Goal: Task Accomplishment & Management: Use online tool/utility

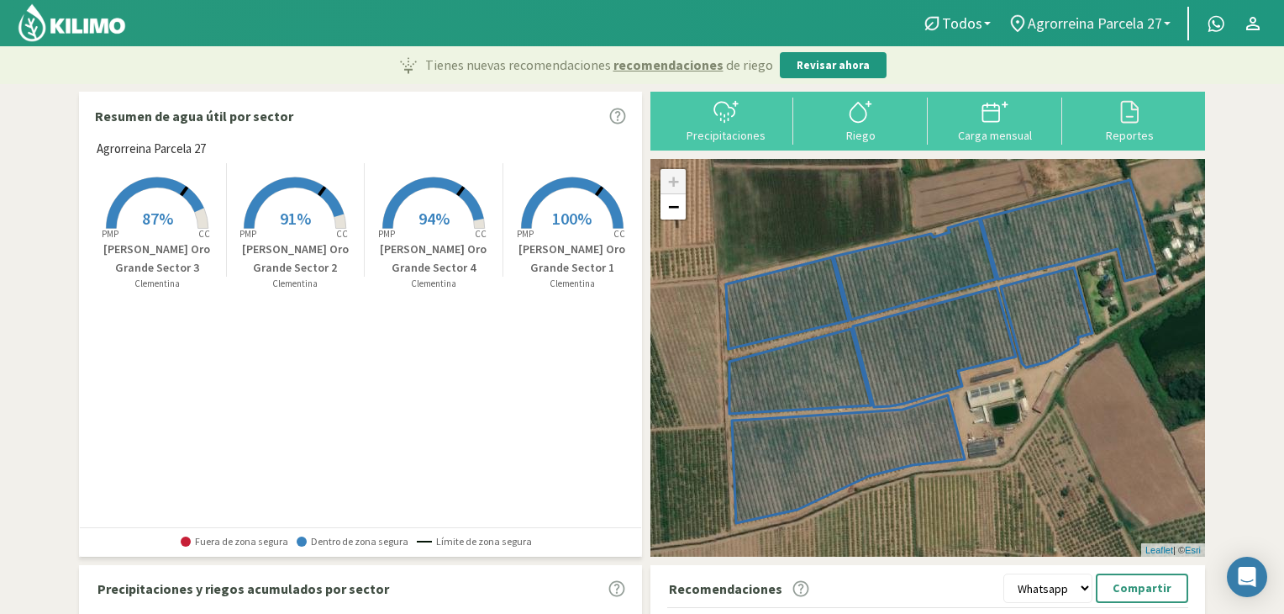
click at [1108, 34] on link "Agrorreina Parcela 27" at bounding box center [1089, 24] width 180 height 32
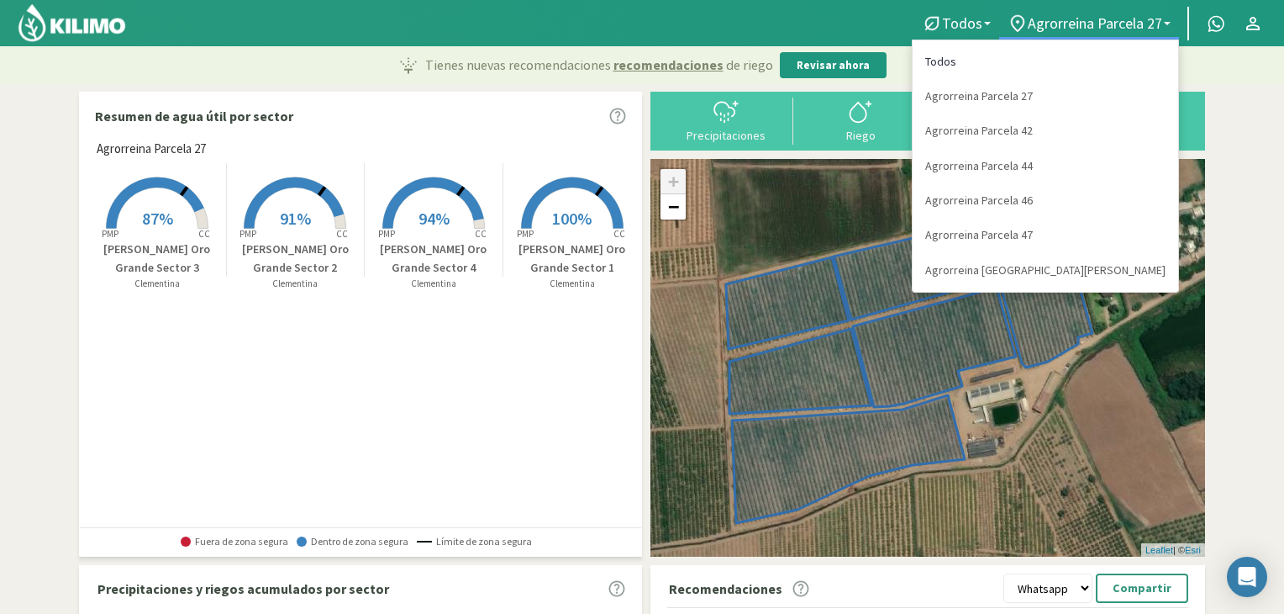
click at [1084, 62] on link "Todos" at bounding box center [1046, 62] width 266 height 34
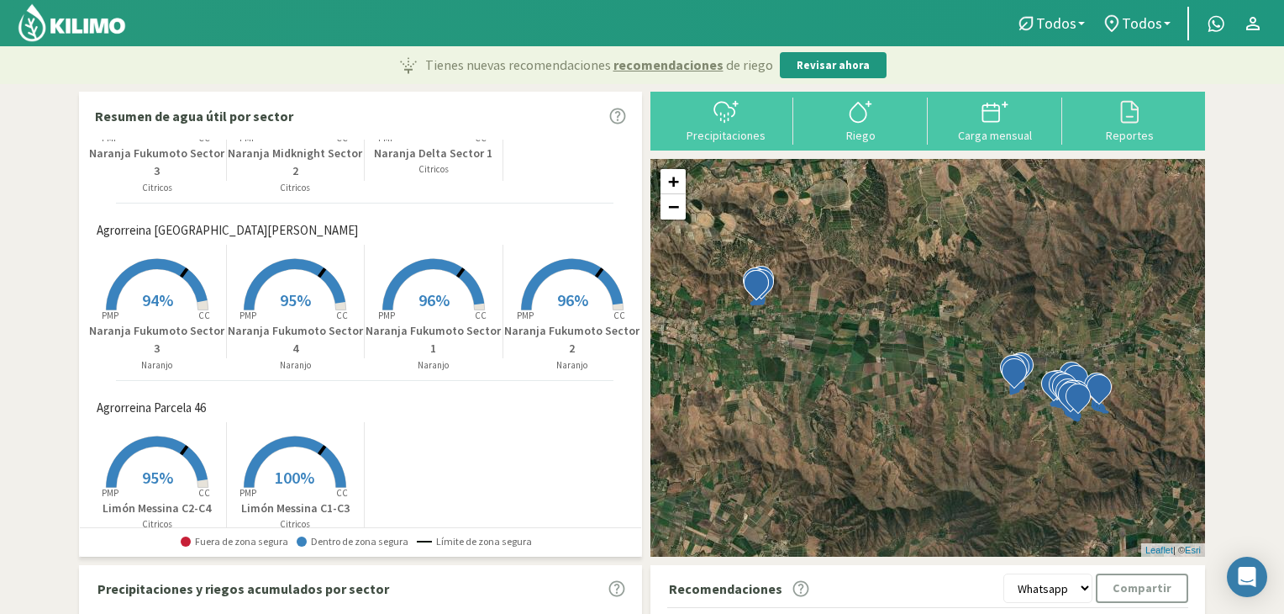
scroll to position [658, 0]
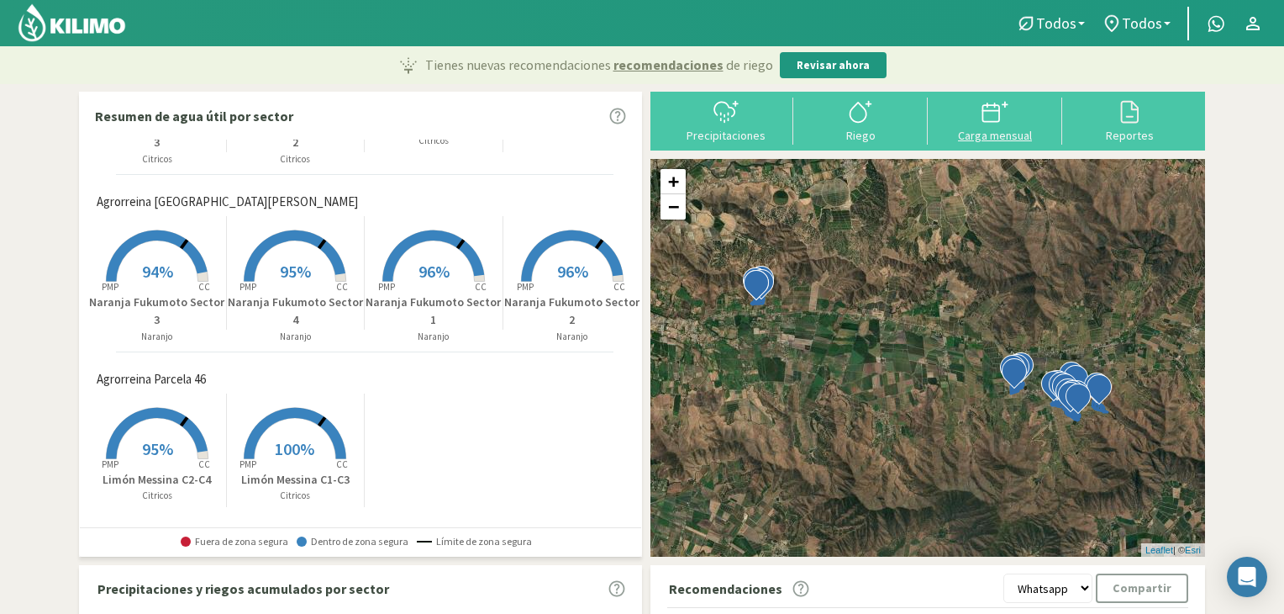
click at [964, 112] on div at bounding box center [995, 111] width 124 height 27
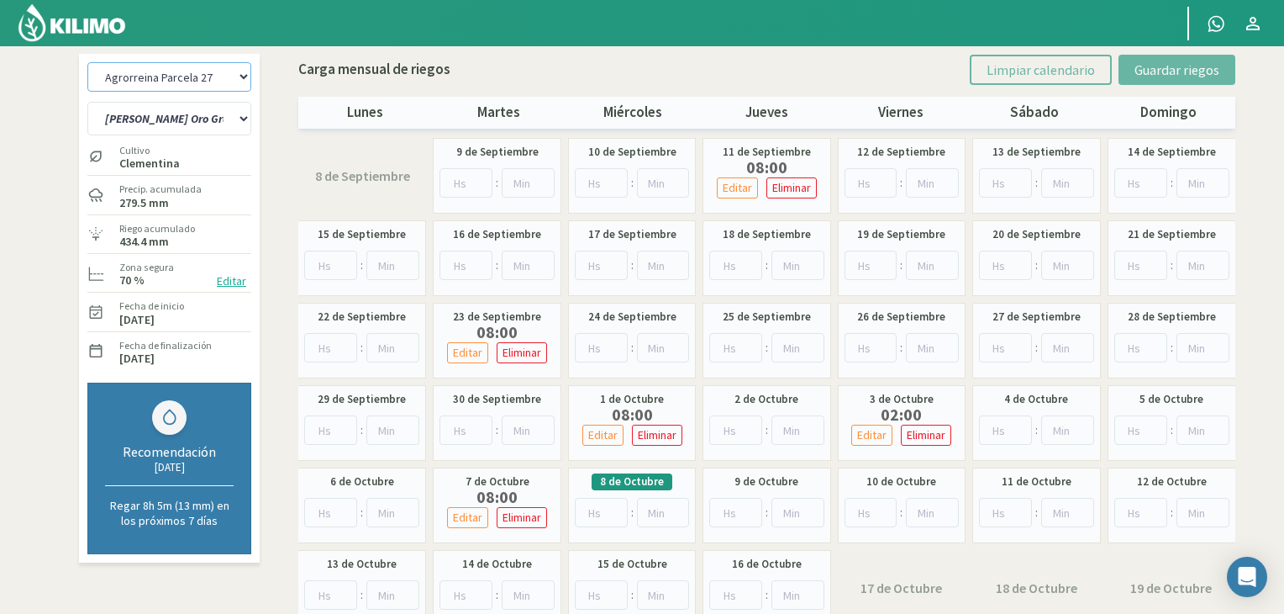
click at [232, 75] on select "Agrorreina Parcela 27 Agrorreina Parcela 42 [GEOGRAPHIC_DATA] 44 Agrorreina Par…" at bounding box center [169, 76] width 164 height 29
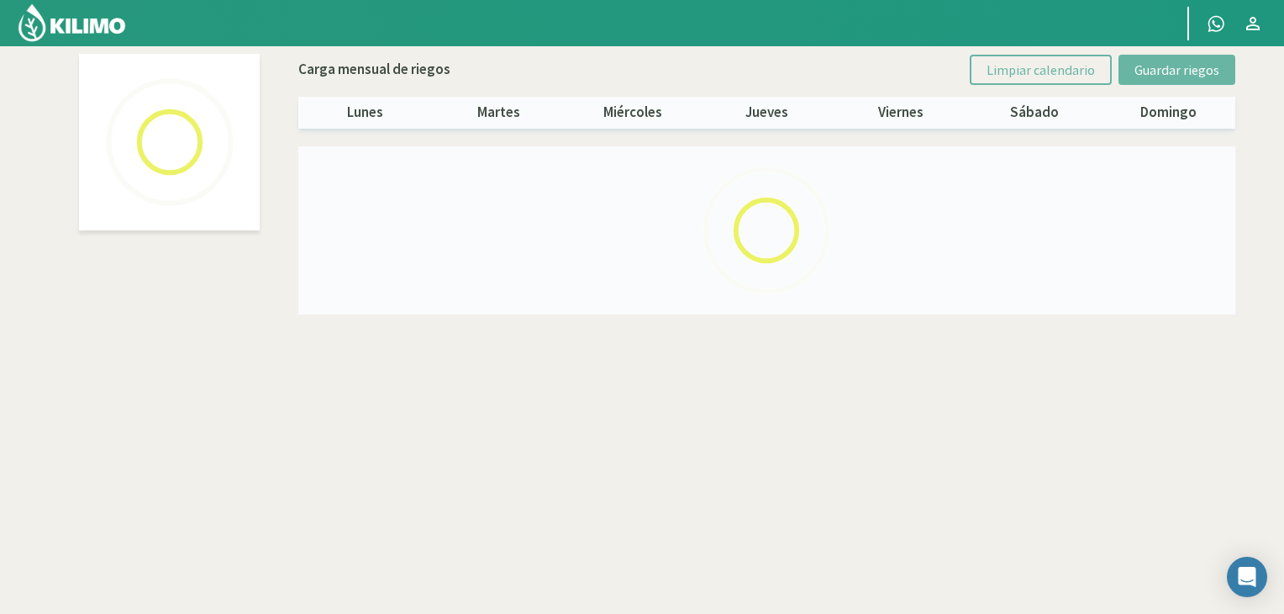
select select "1: Object"
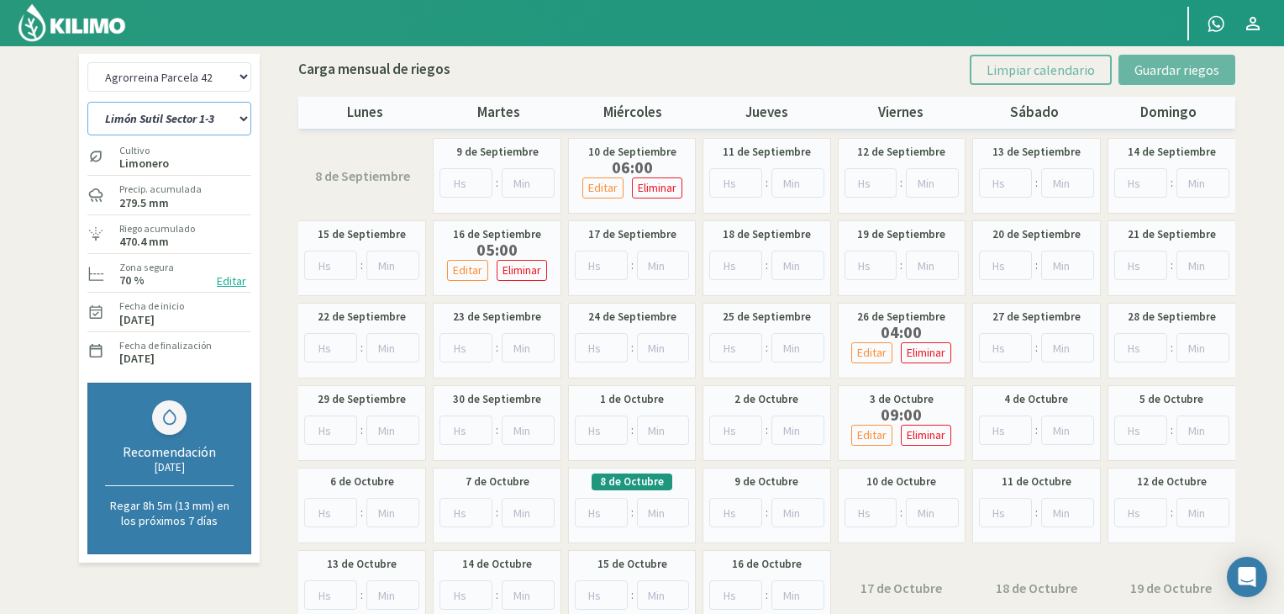
click at [191, 126] on select "[PERSON_NAME] Sutil Sector 1-3 [GEOGRAPHIC_DATA][PERSON_NAME] [GEOGRAPHIC_DATA]…" at bounding box center [169, 119] width 164 height 34
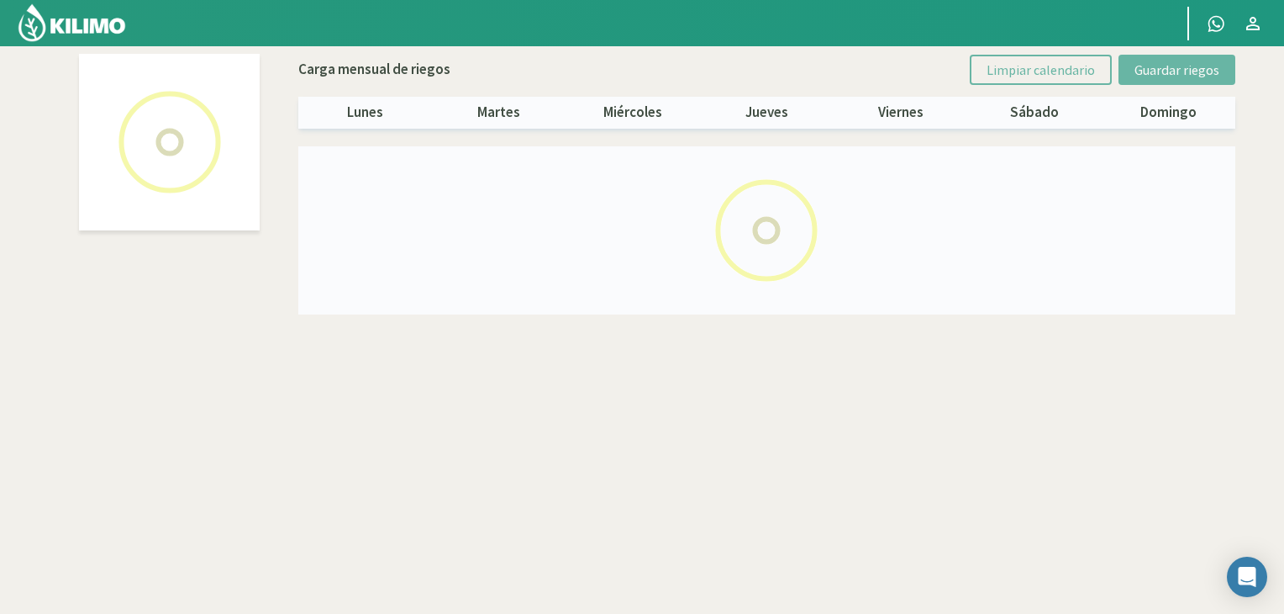
select select "1: Object"
select select "3: Object"
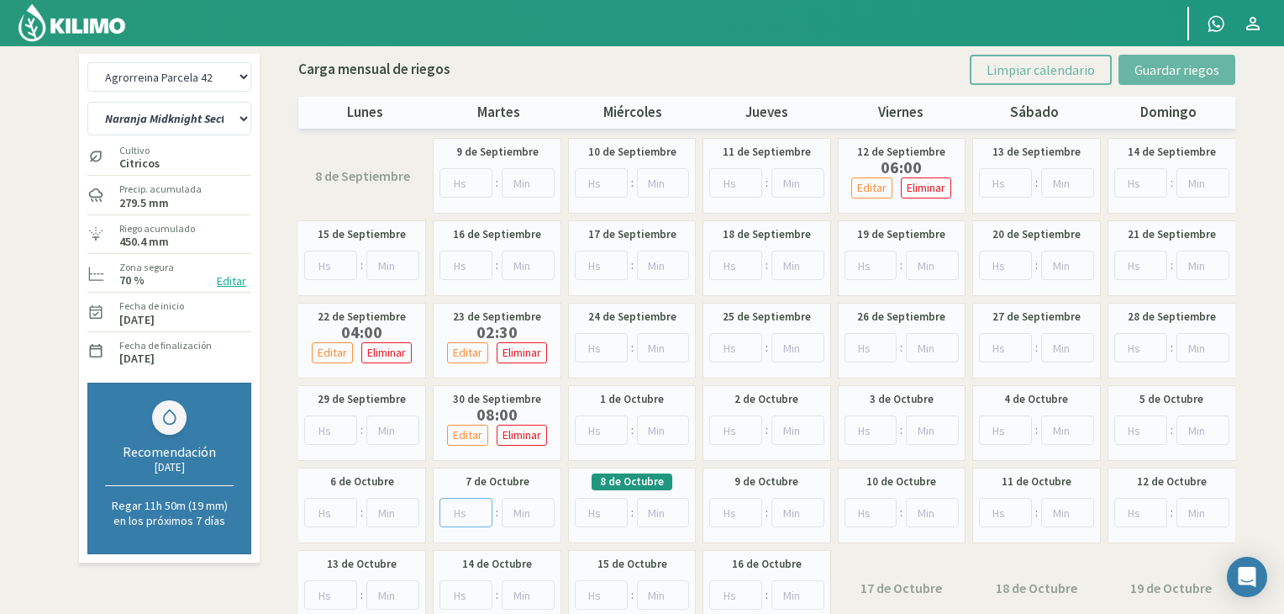
click at [458, 515] on input "number" at bounding box center [466, 512] width 53 height 29
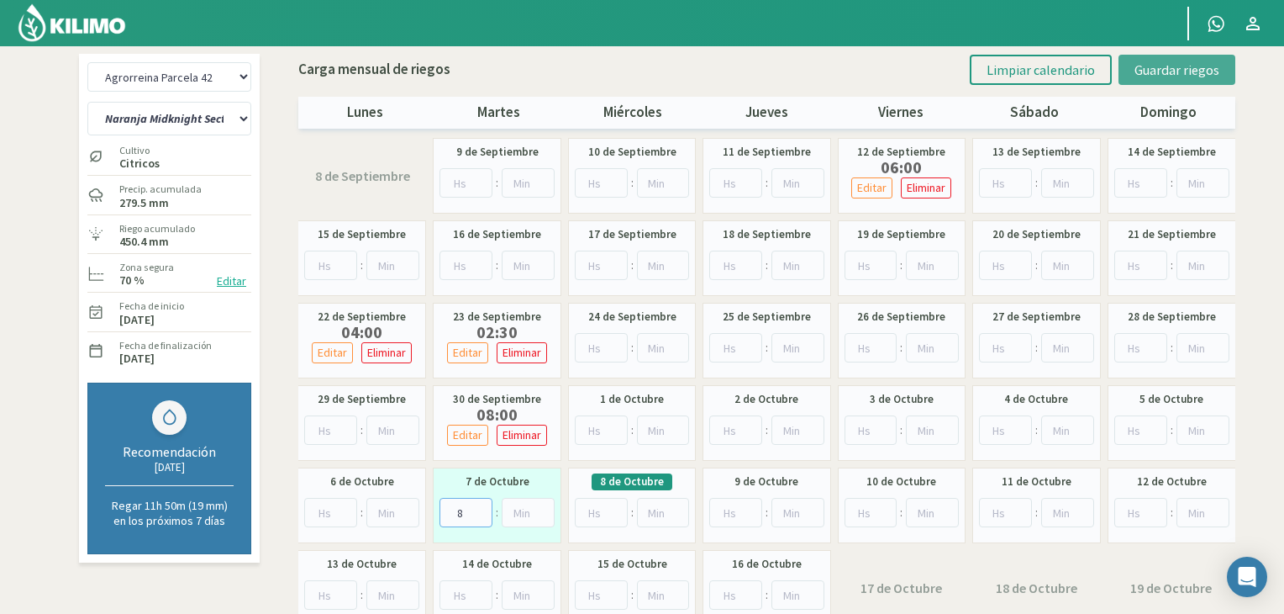
type input "8"
click at [1200, 64] on span "Guardar riegos" at bounding box center [1177, 69] width 85 height 17
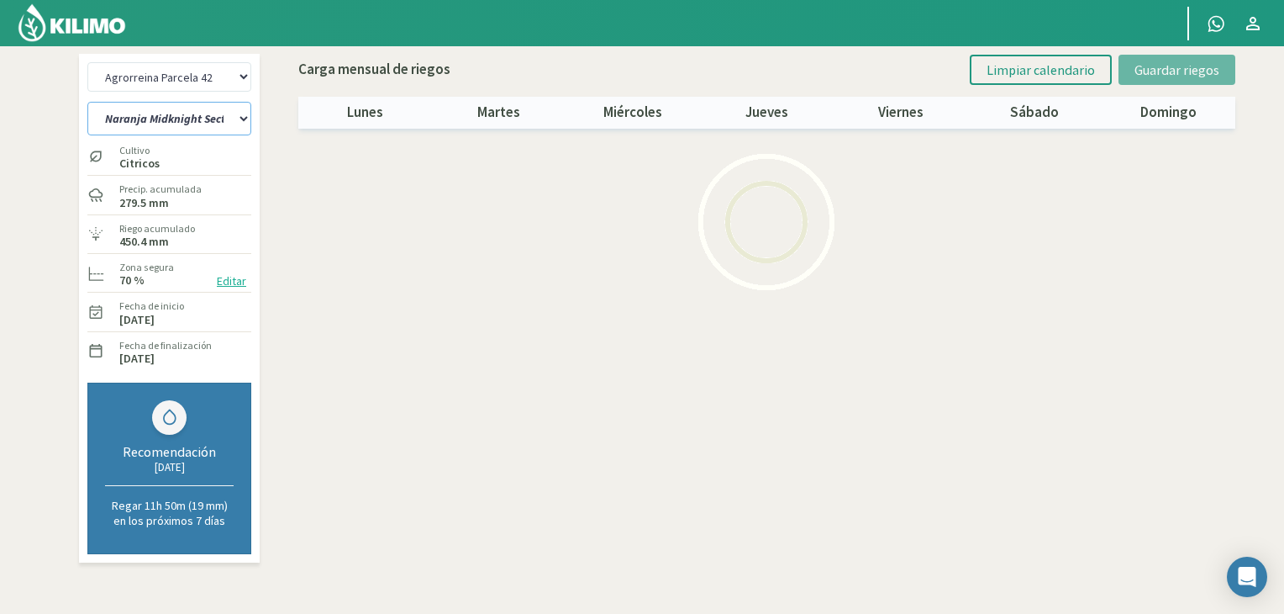
click at [233, 125] on select "[PERSON_NAME] Sutil Sector 1-3 [GEOGRAPHIC_DATA][PERSON_NAME] [GEOGRAPHIC_DATA]…" at bounding box center [169, 119] width 164 height 34
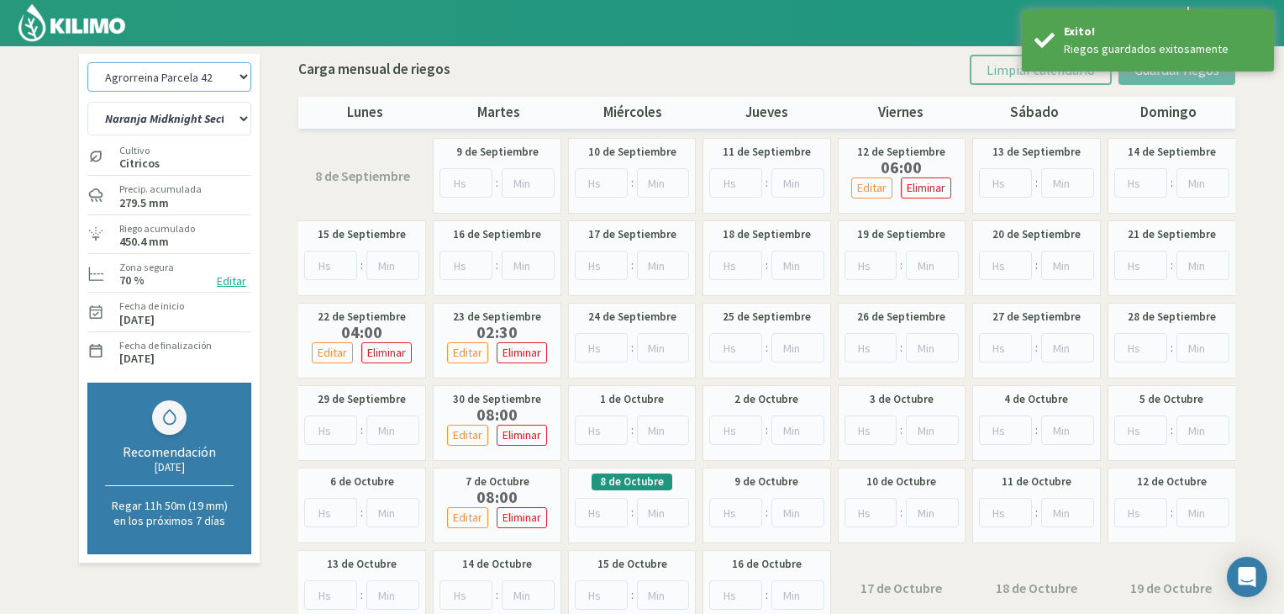
click at [234, 80] on select "Agrorreina Parcela 27 Agrorreina Parcela 42 [GEOGRAPHIC_DATA] 44 Agrorreina Par…" at bounding box center [169, 76] width 164 height 29
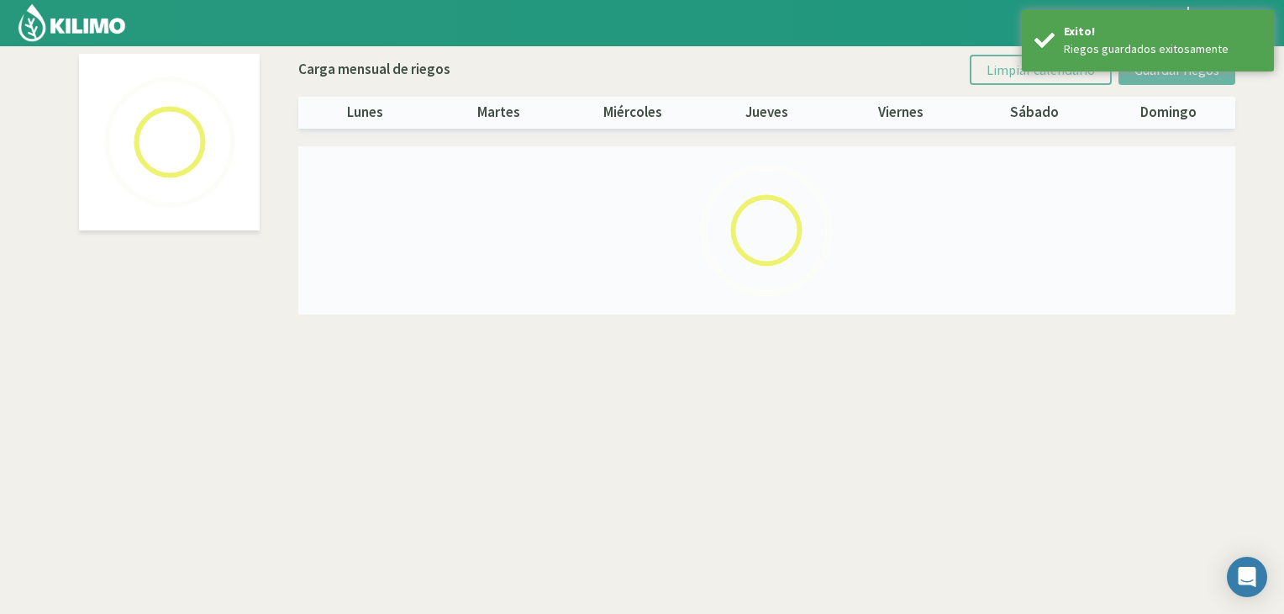
select select "2: Object"
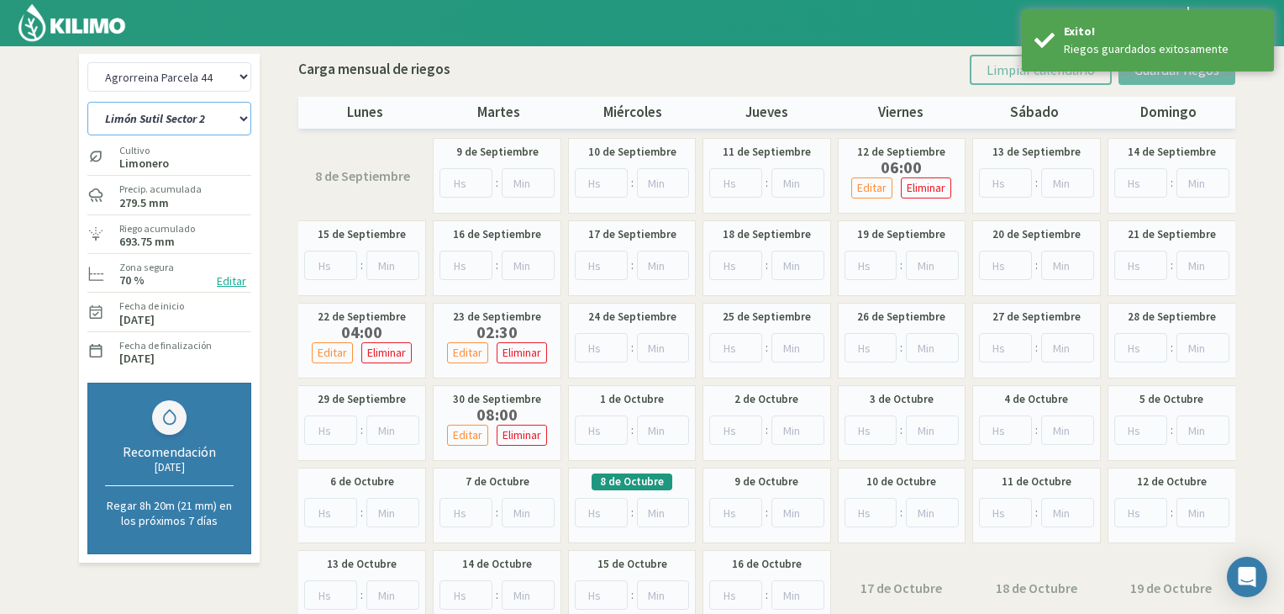
click at [237, 115] on select "Limón Sutil Sector 2 Naranja Fukumoto" at bounding box center [169, 119] width 164 height 34
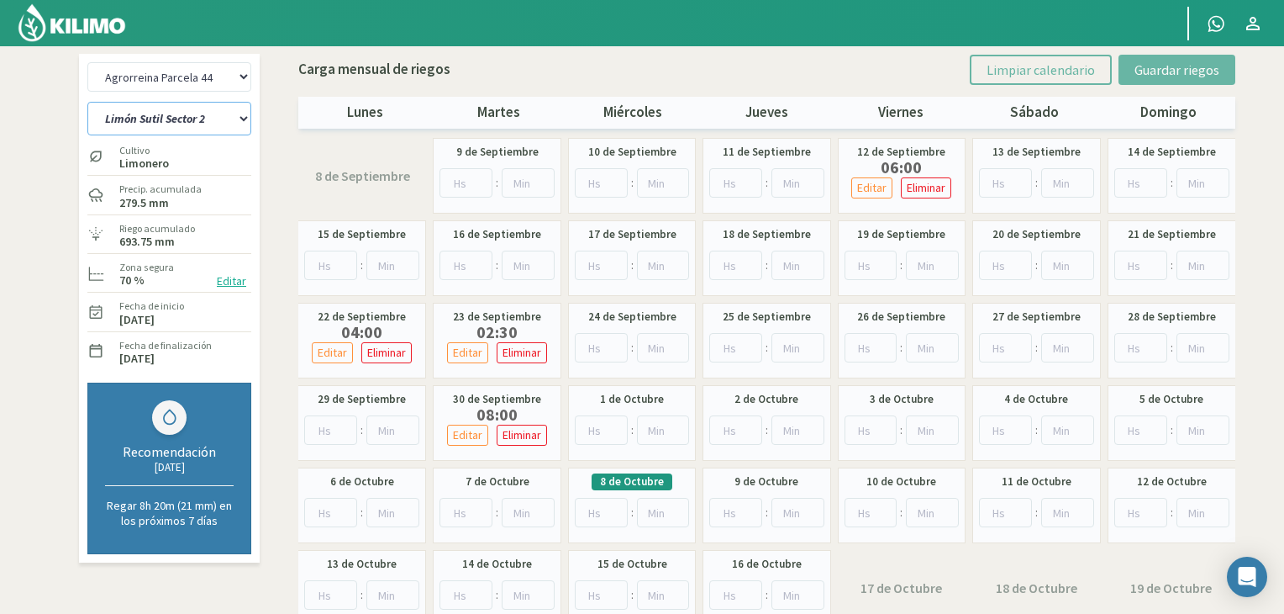
click at [87, 102] on select "Limón Sutil Sector 2 Naranja Fukumoto" at bounding box center [169, 119] width 164 height 34
click at [472, 504] on input "number" at bounding box center [466, 512] width 53 height 29
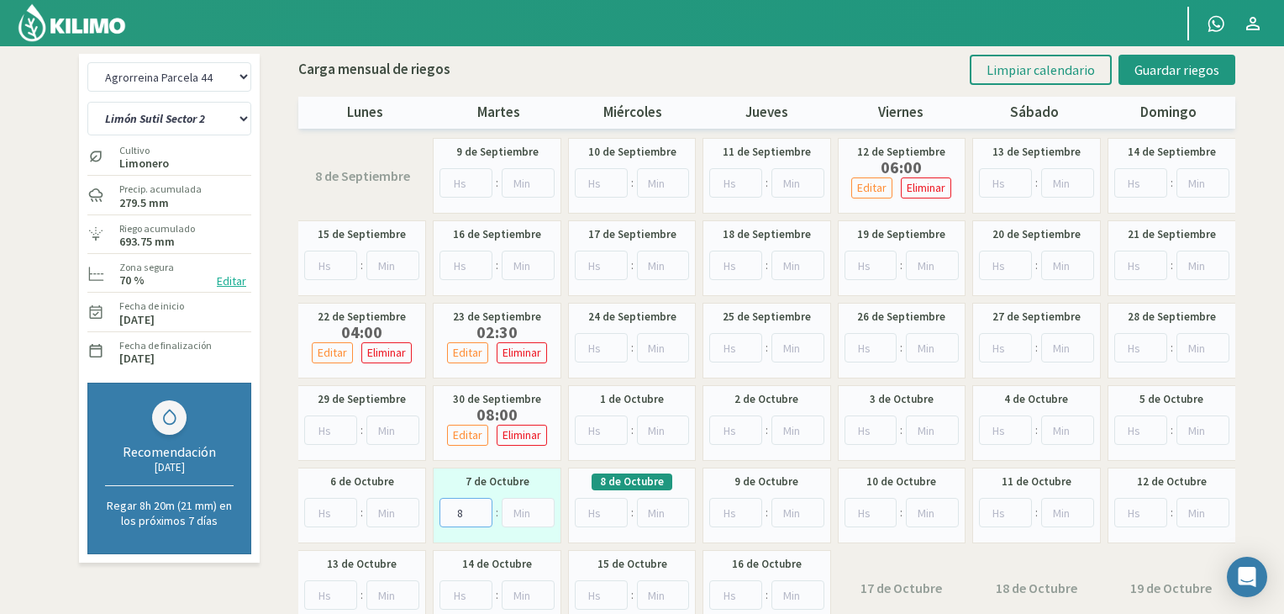
type input "8"
click at [1164, 87] on div "Carga mensual de riegos Limpiar calendario Guardar riegos lunes martes miércole…" at bounding box center [766, 87] width 937 height 82
click at [1166, 82] on button "Guardar riegos" at bounding box center [1177, 70] width 117 height 30
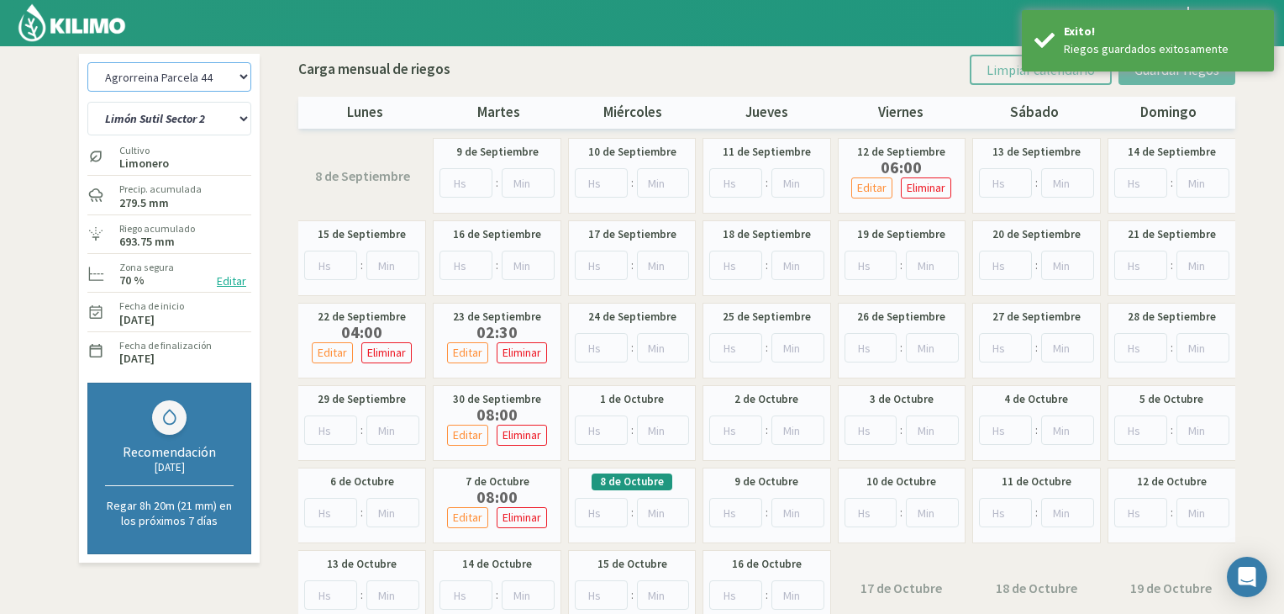
click at [218, 78] on select "Agrorreina Parcela 27 Agrorreina Parcela 42 [GEOGRAPHIC_DATA] 44 Agrorreina Par…" at bounding box center [169, 76] width 164 height 29
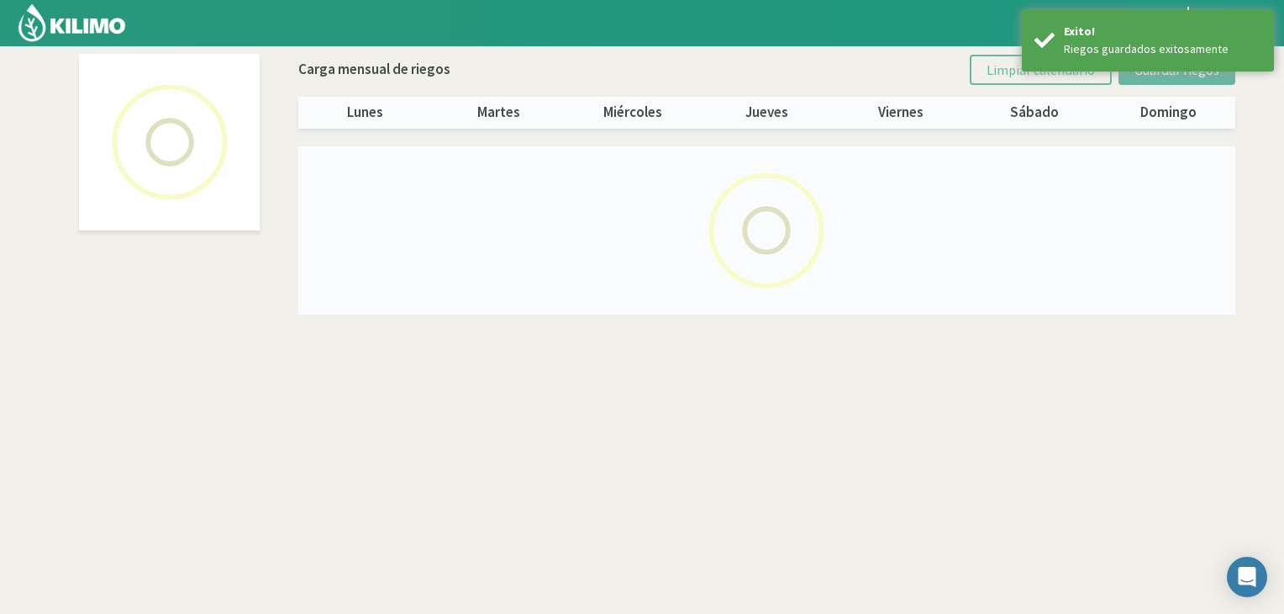
select select "4: Object"
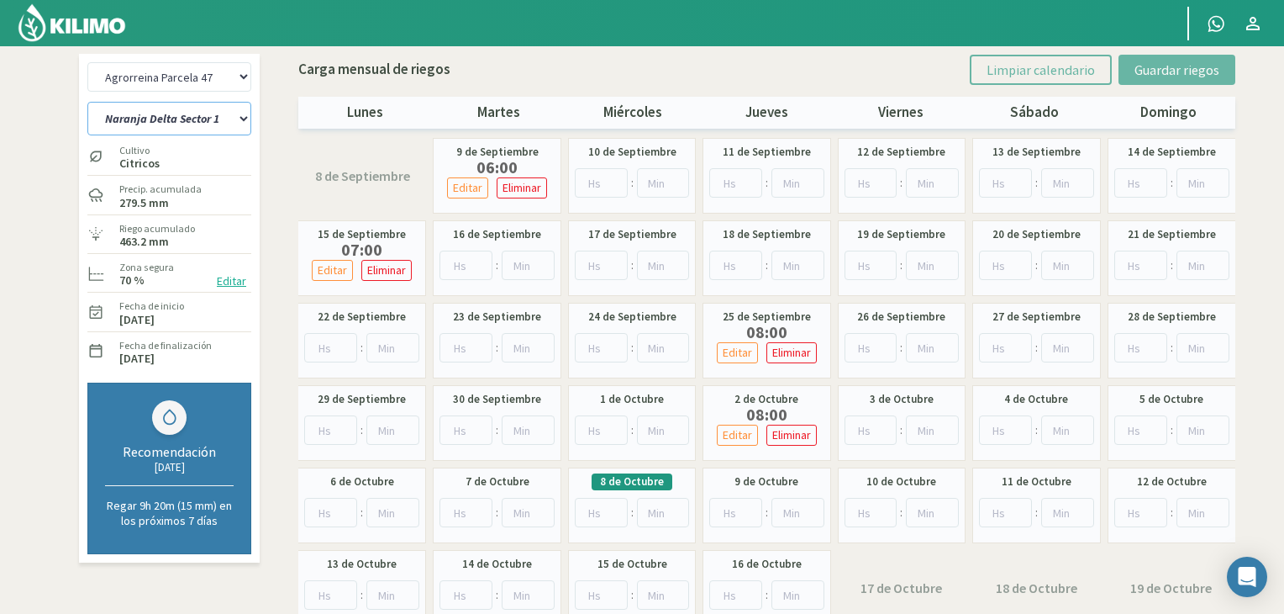
click at [235, 115] on select "Naranja Delta Sector 1 Naranja [GEOGRAPHIC_DATA] Sector 3 Naranja Midknight Sec…" at bounding box center [169, 119] width 164 height 34
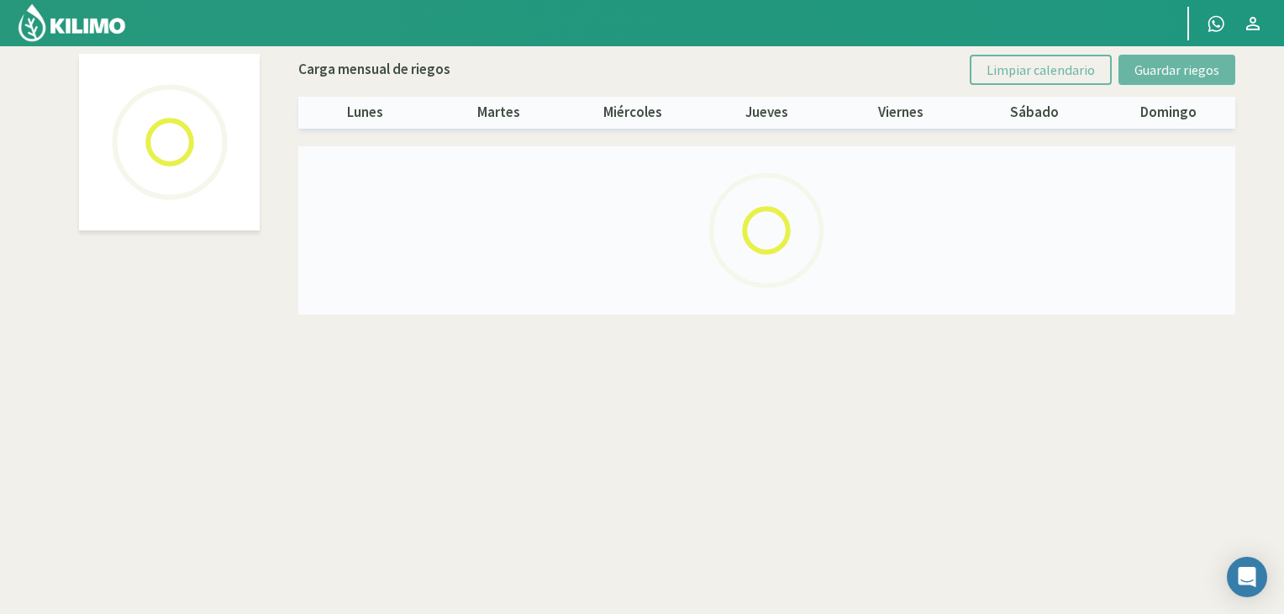
select select "4: Object"
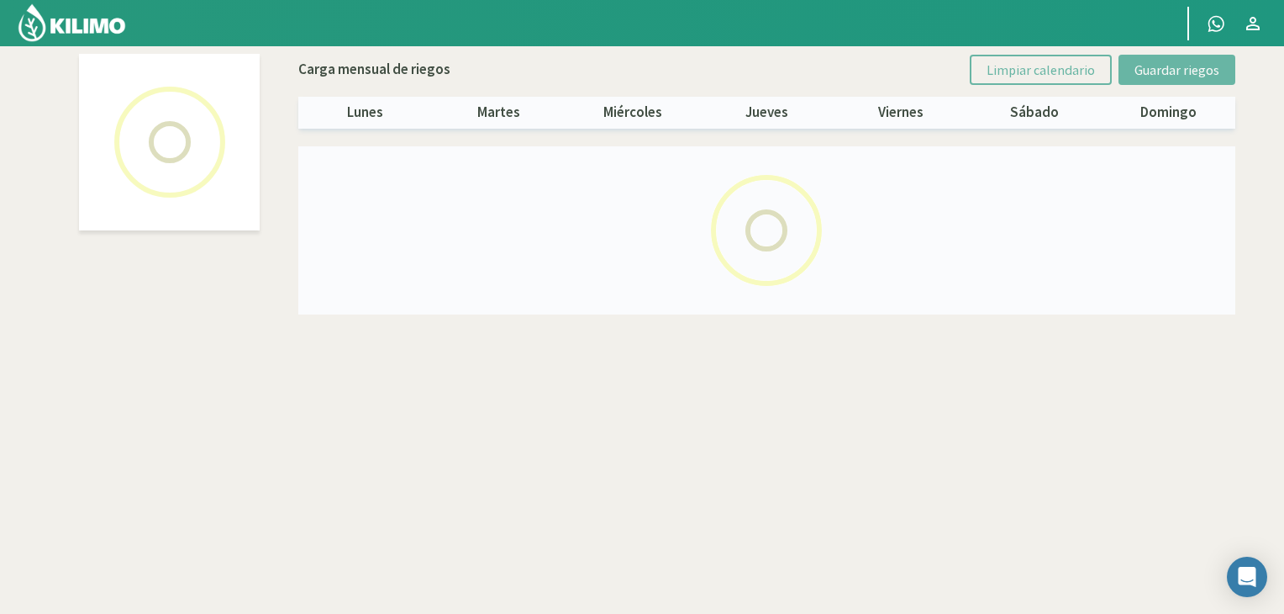
select select "1: Object"
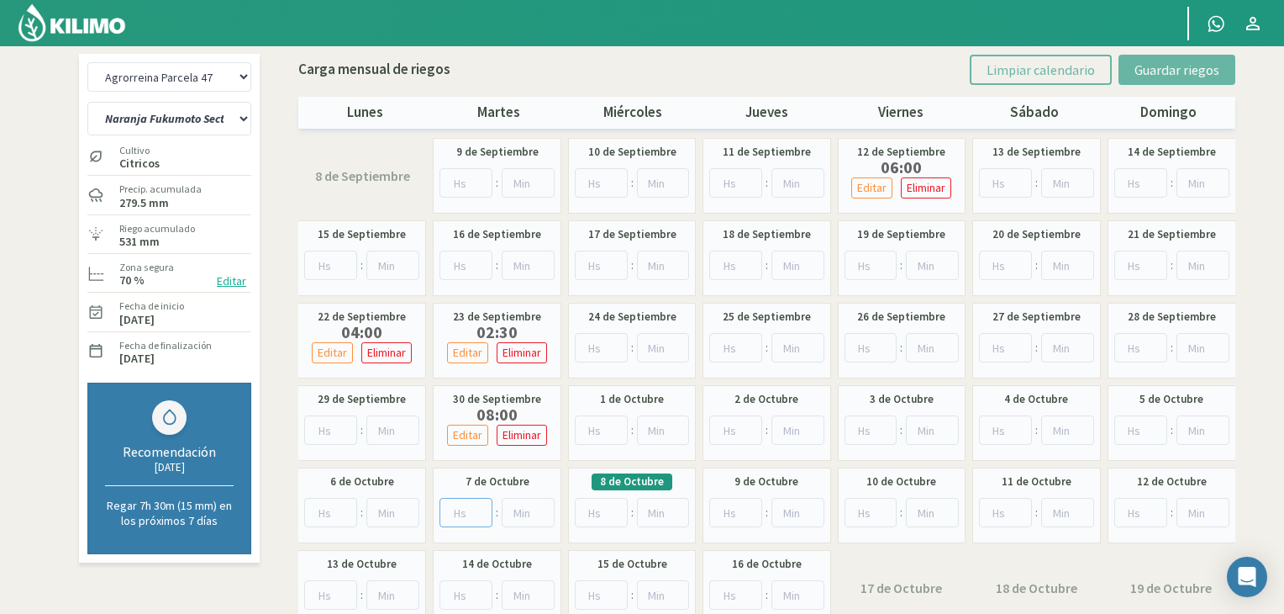
click at [466, 512] on input "number" at bounding box center [466, 512] width 53 height 29
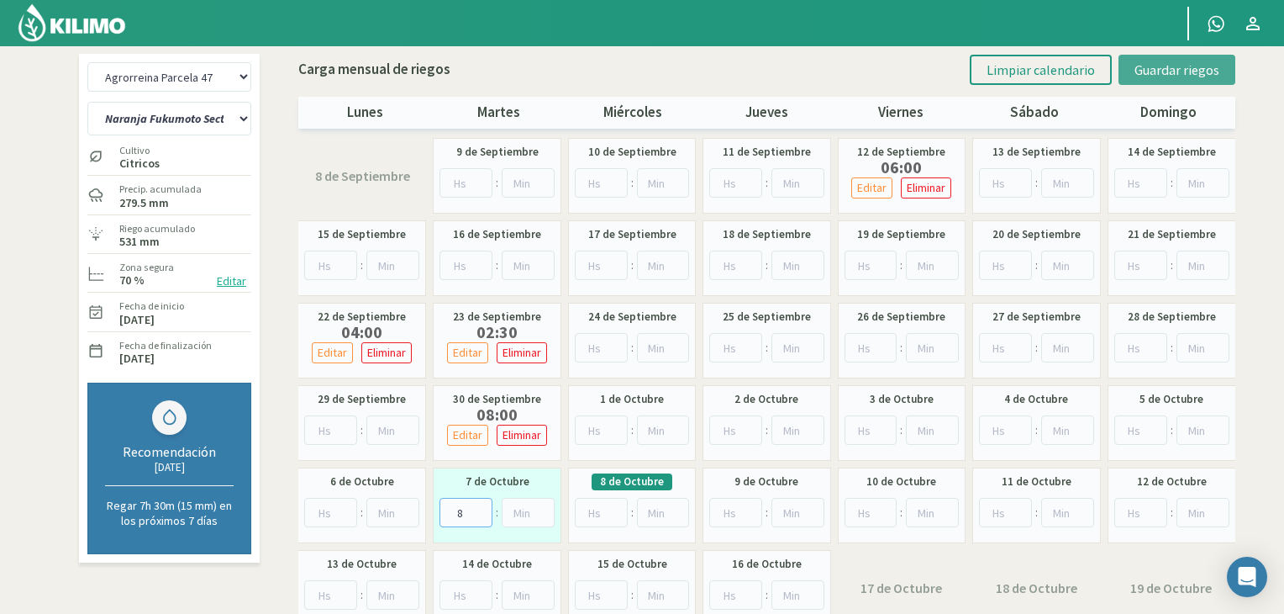
type input "8"
click at [1170, 73] on span "Guardar riegos" at bounding box center [1177, 69] width 85 height 17
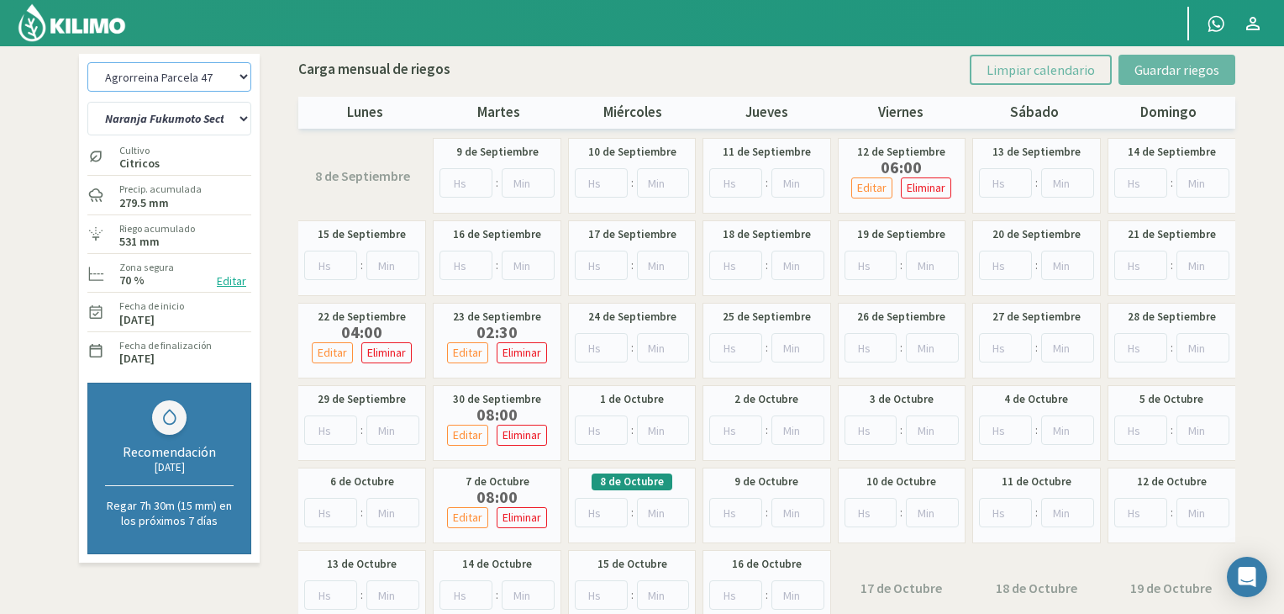
click at [163, 67] on select "Agrorreina Parcela 27 Agrorreina Parcela 42 [GEOGRAPHIC_DATA] 44 Agrorreina Par…" at bounding box center [169, 76] width 164 height 29
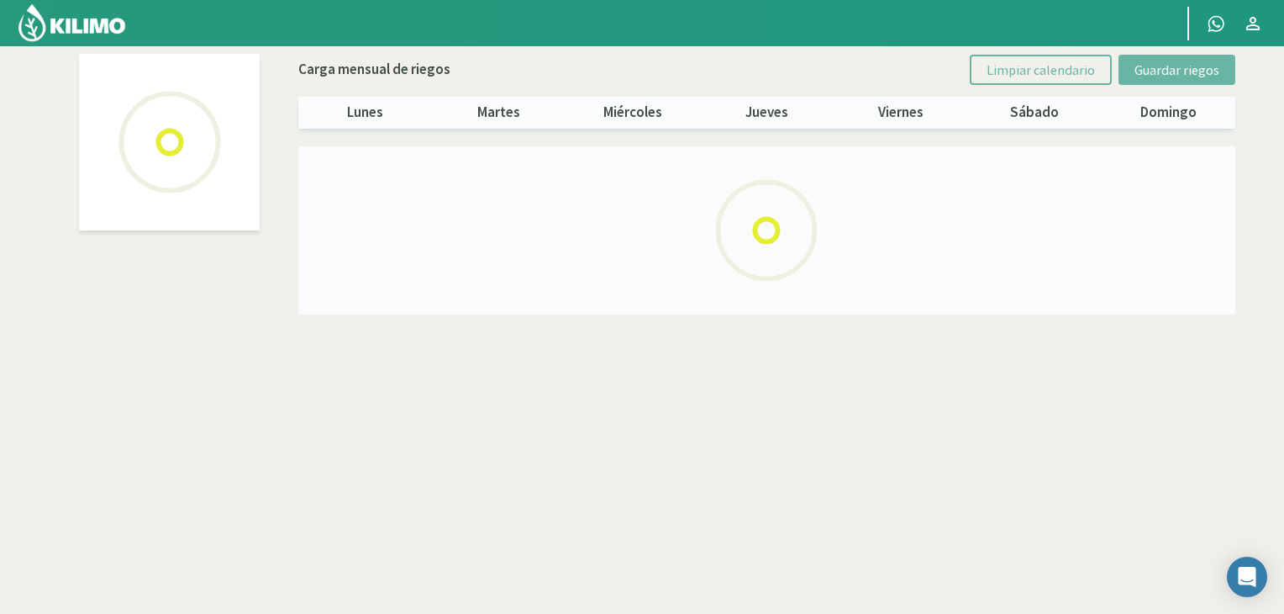
select select "5: Object"
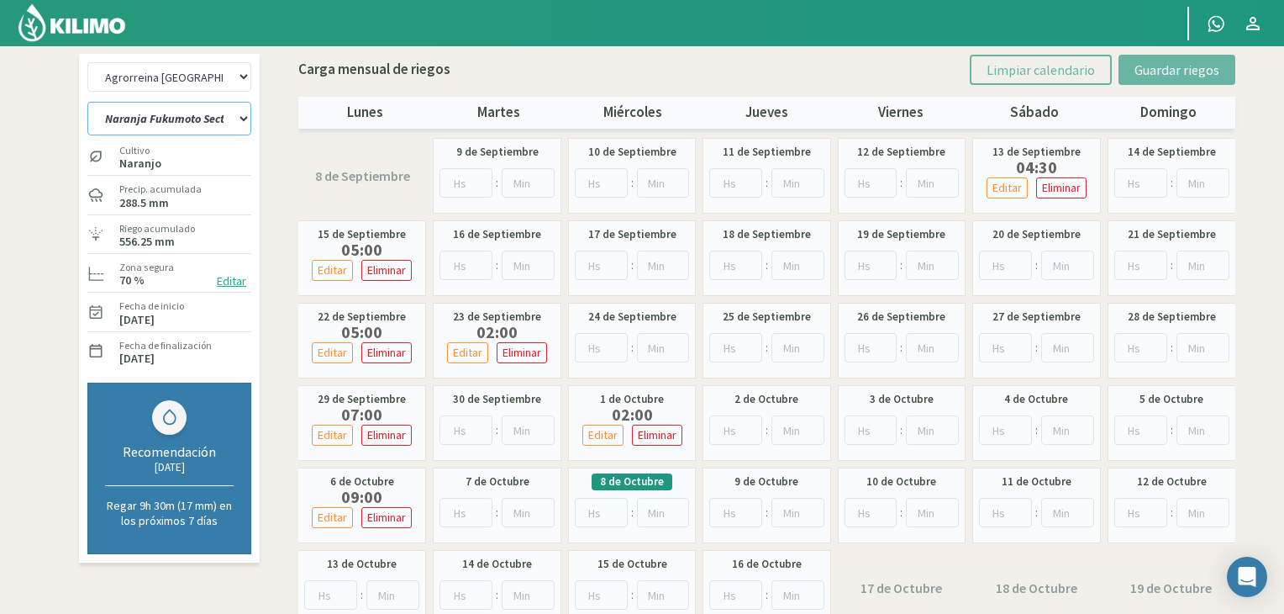
click at [238, 108] on select "Naranja [PERSON_NAME] Sector 1 Naranja [GEOGRAPHIC_DATA] Sector 2 [GEOGRAPHIC_D…" at bounding box center [169, 119] width 164 height 34
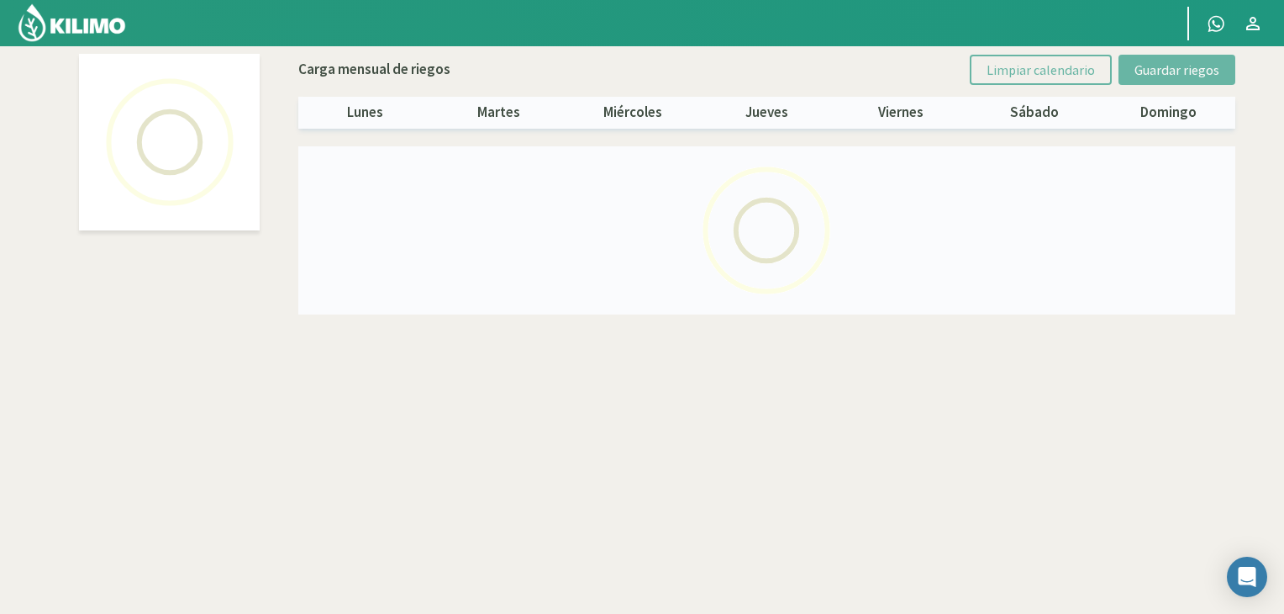
select select "5: Object"
select select "1: Object"
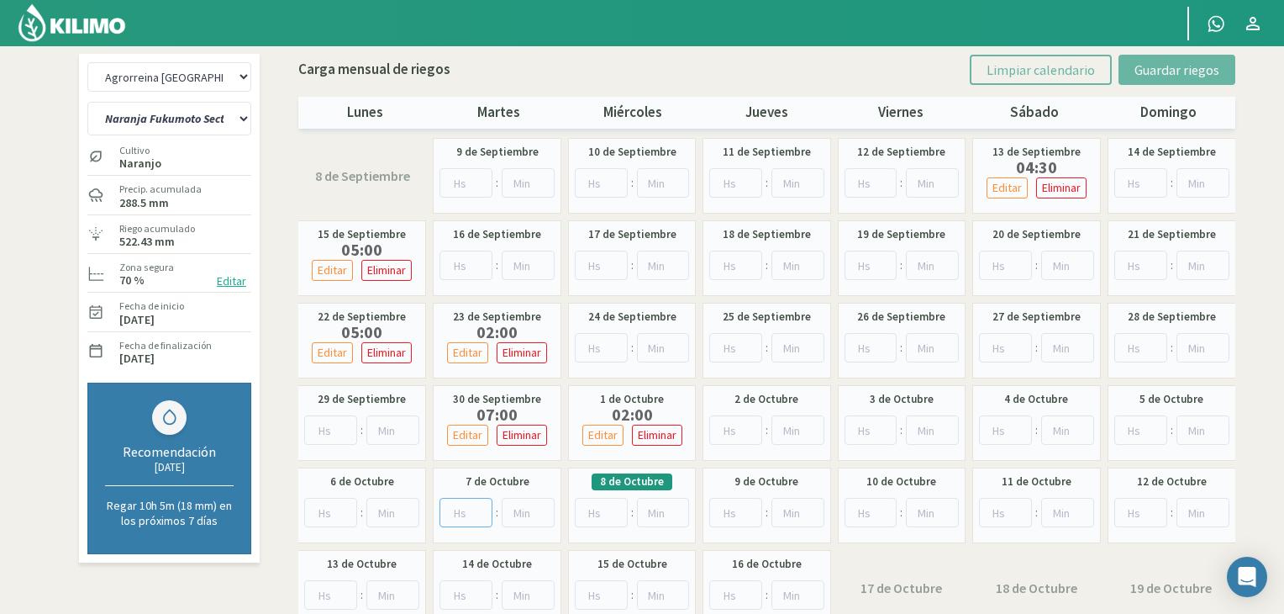
click at [463, 506] on input "number" at bounding box center [466, 512] width 53 height 29
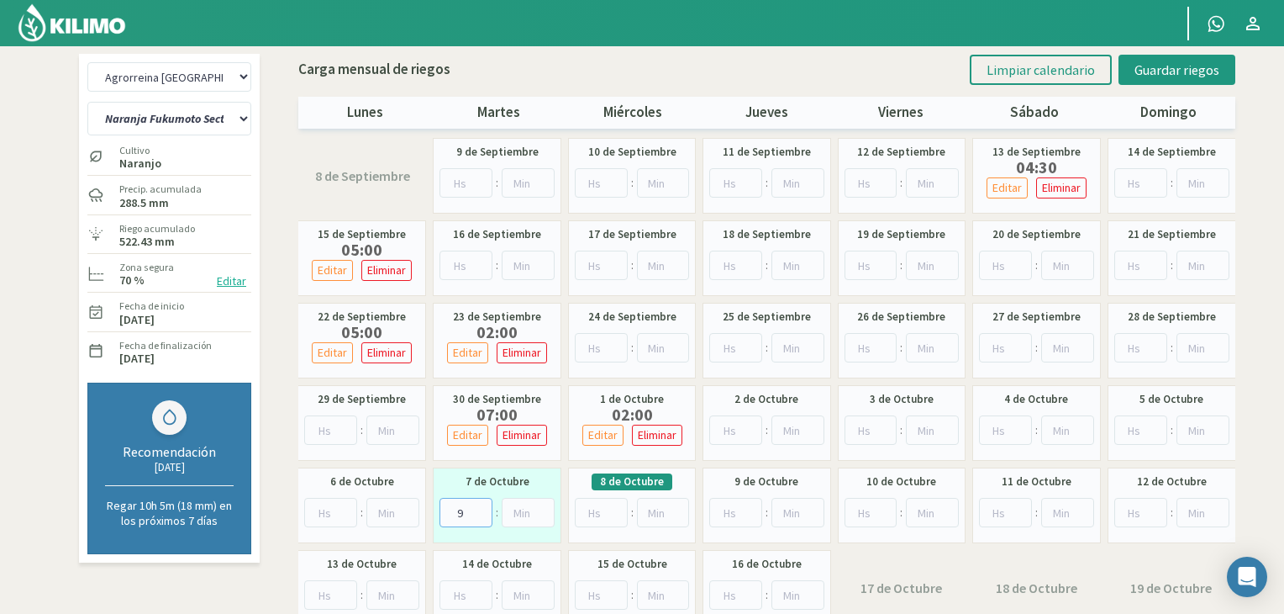
type input "9"
click at [689, 85] on div "Carga mensual de riegos Limpiar calendario Guardar riegos lunes martes miércole…" at bounding box center [766, 87] width 937 height 82
click at [1210, 68] on span "Guardar riegos" at bounding box center [1177, 69] width 85 height 17
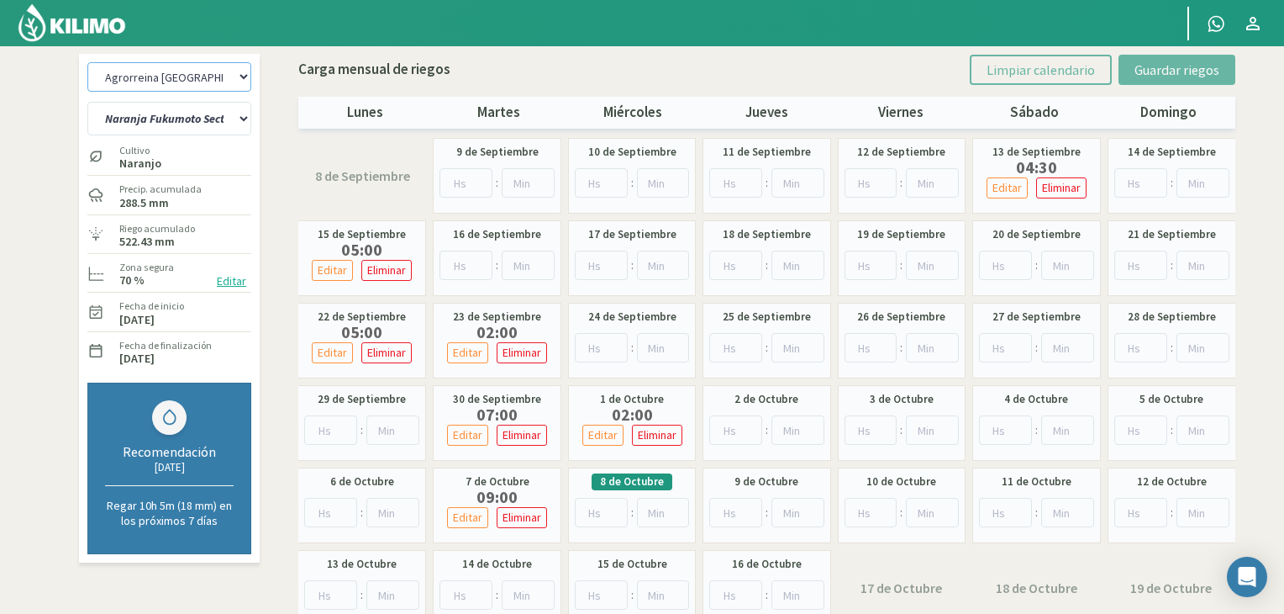
drag, startPoint x: 214, startPoint y: 76, endPoint x: 214, endPoint y: 85, distance: 9.2
click at [214, 76] on select "Agrorreina Parcela 27 Agrorreina Parcela 42 [GEOGRAPHIC_DATA] 44 Agrorreina Par…" at bounding box center [169, 76] width 164 height 29
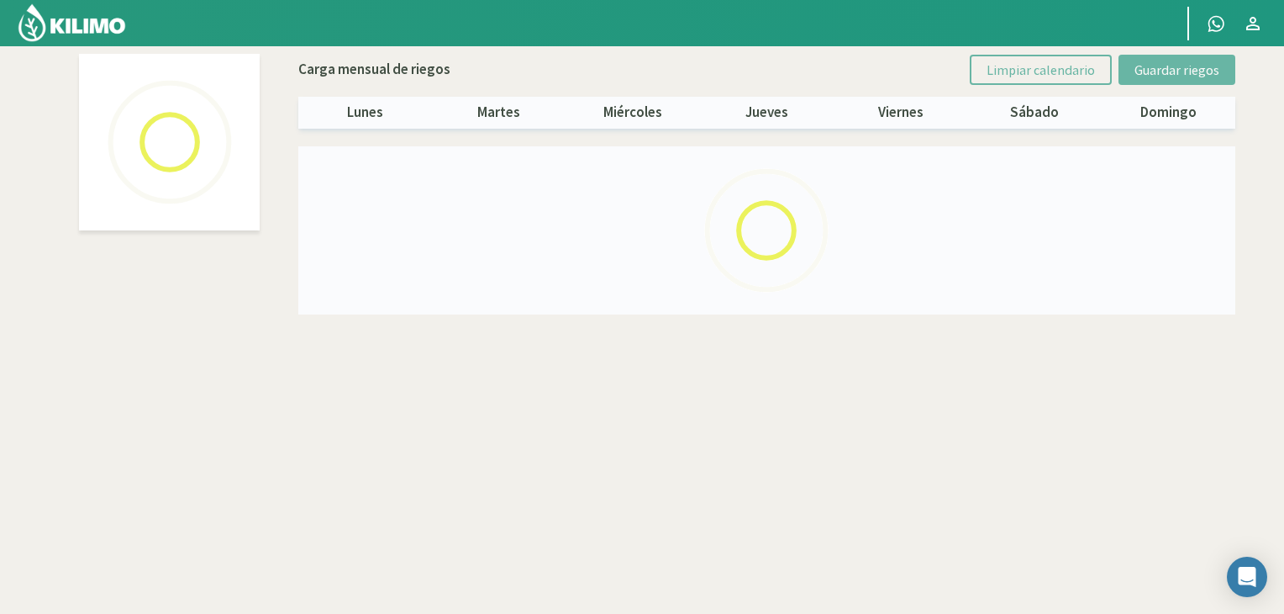
select select "3: Object"
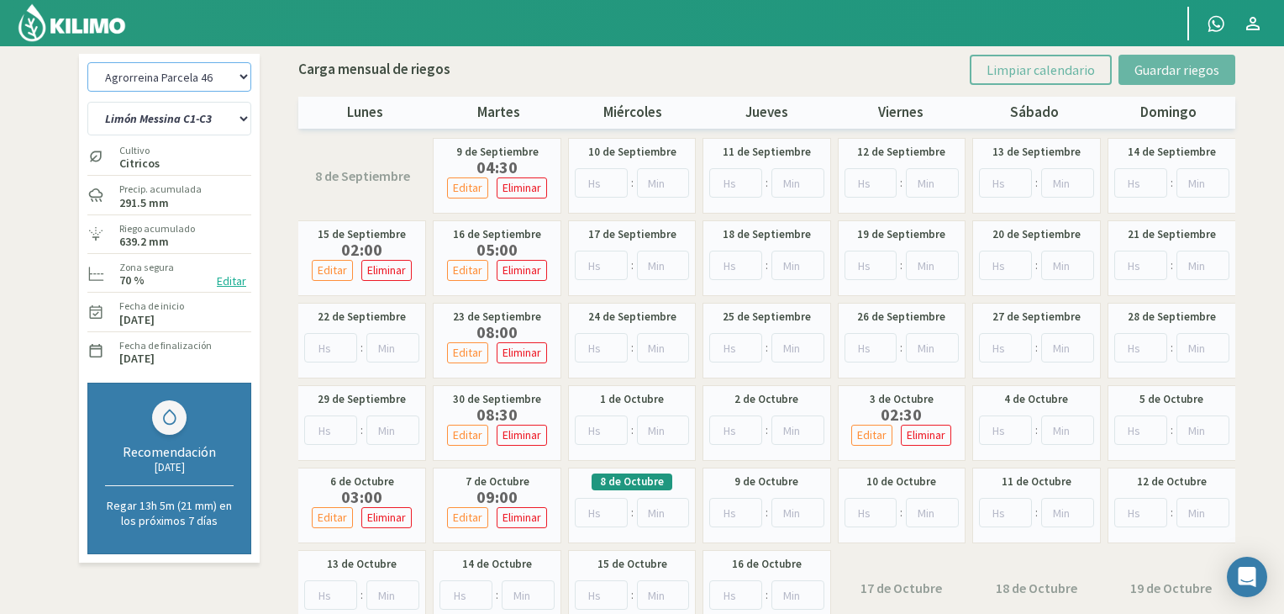
click at [238, 79] on select "Agrorreina Parcela 27 Agrorreina Parcela 42 [GEOGRAPHIC_DATA] 44 Agrorreina Par…" at bounding box center [169, 76] width 164 height 29
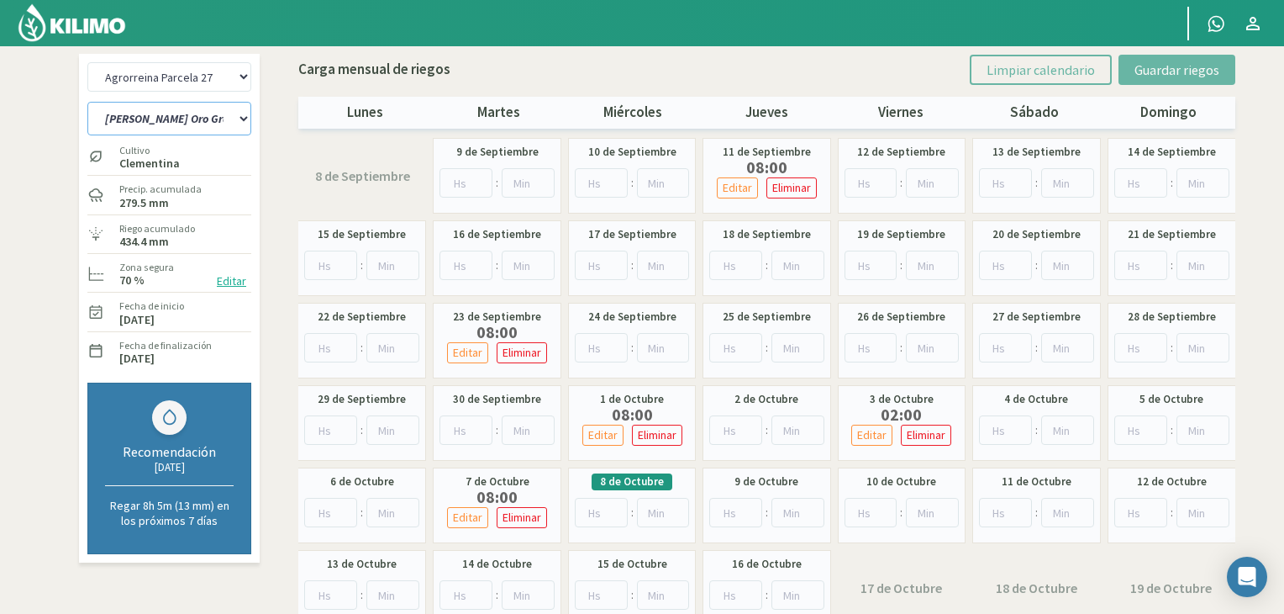
click at [232, 122] on select "[PERSON_NAME] Oro Grande Sector 1 [PERSON_NAME] Oro Grande Sector 2 [PERSON_NAM…" at bounding box center [169, 119] width 164 height 34
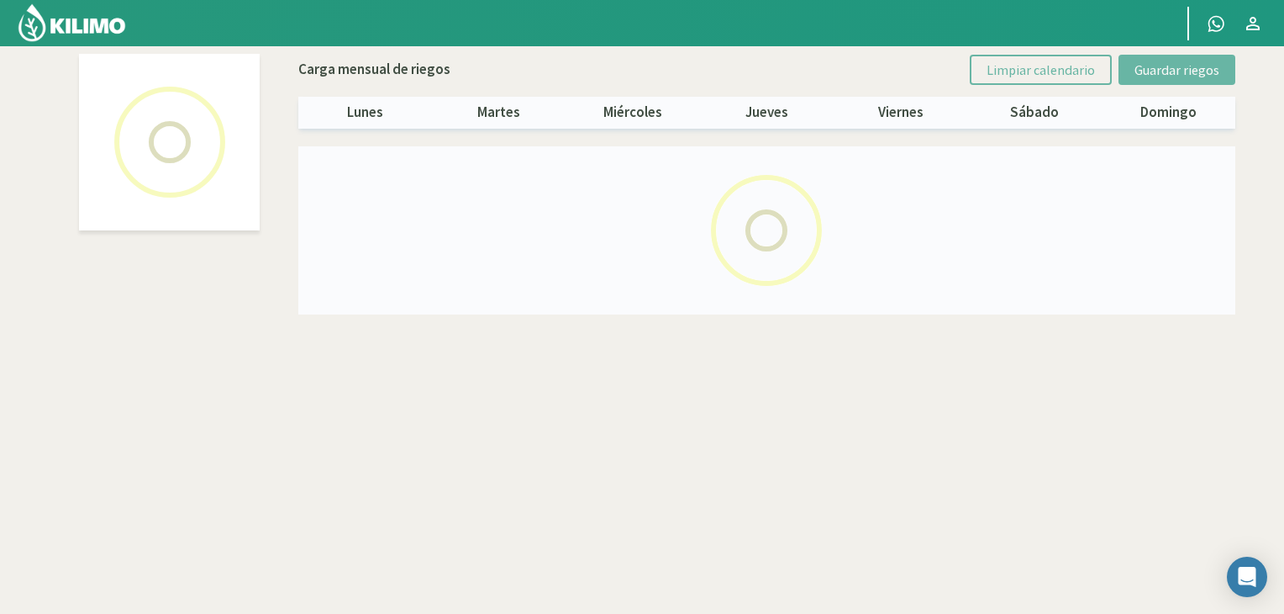
select select "1: Object"
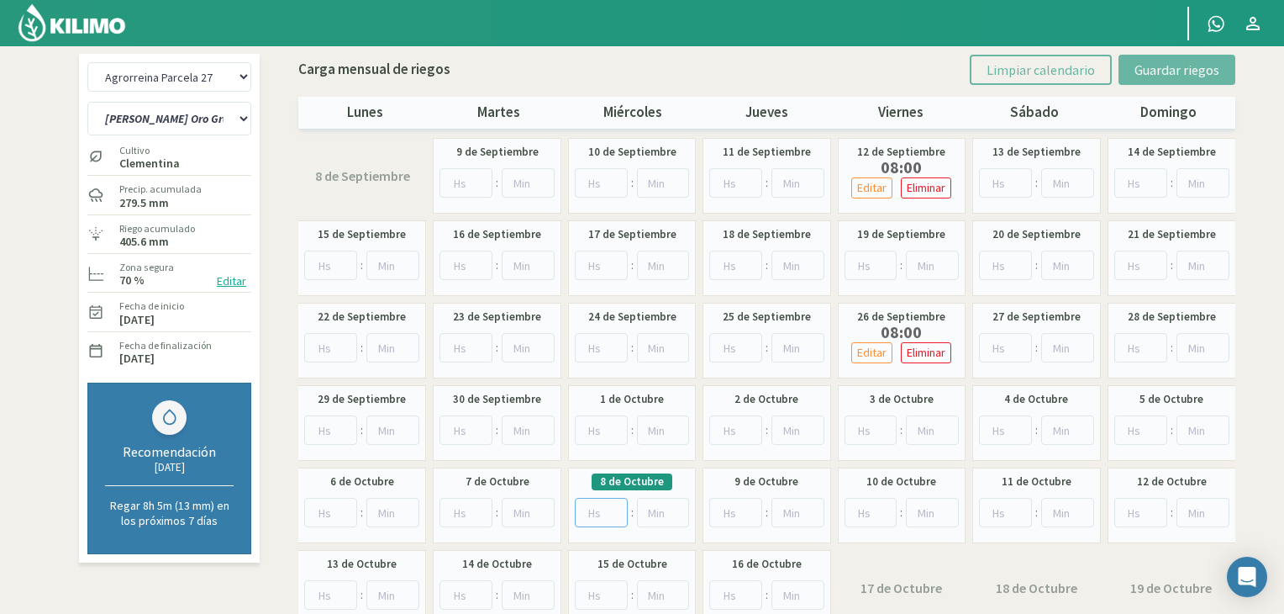
click at [604, 509] on input "number" at bounding box center [601, 512] width 53 height 29
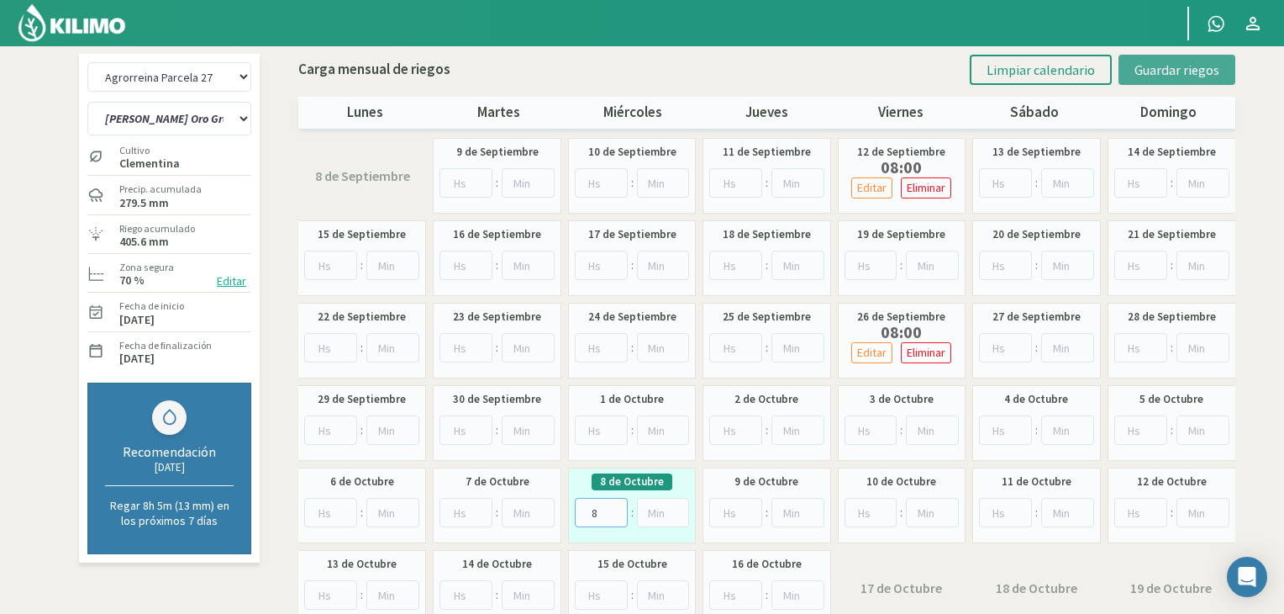
type input "8"
click at [1157, 65] on span "Guardar riegos" at bounding box center [1177, 69] width 85 height 17
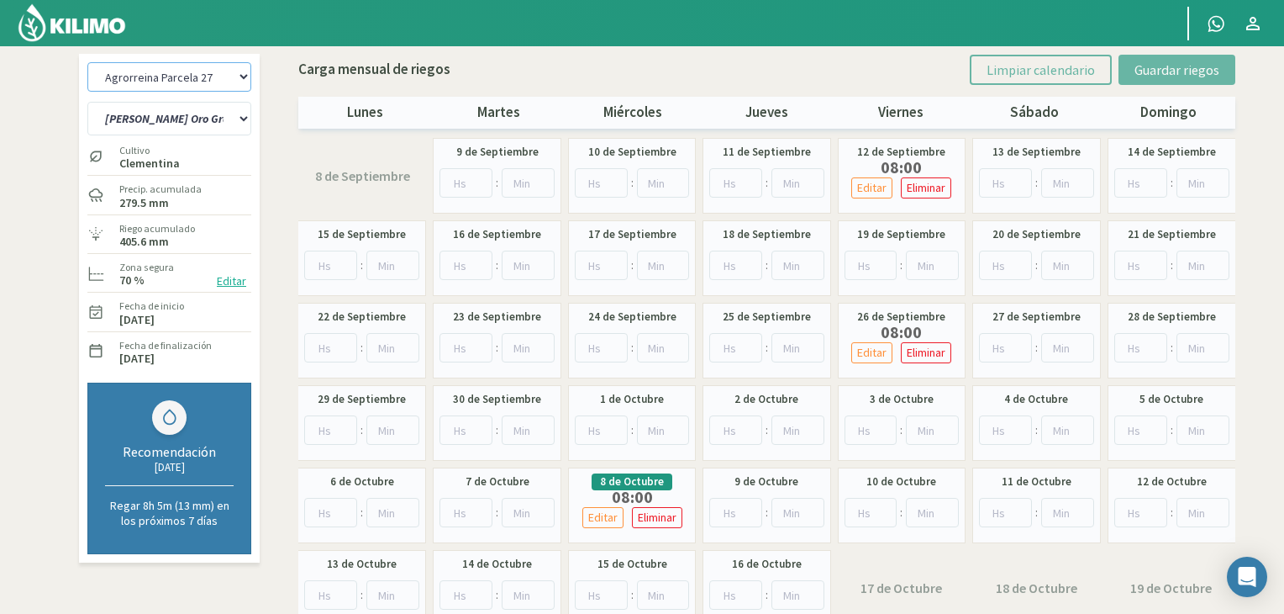
click at [238, 83] on select "Agrorreina Parcela 27 Agrorreina Parcela 42 [GEOGRAPHIC_DATA] 44 Agrorreina Par…" at bounding box center [169, 76] width 164 height 29
click at [252, 166] on div "Agrorreina Parcela 27 Agrorreina Parcela 42 [GEOGRAPHIC_DATA] 44 [GEOGRAPHIC_DA…" at bounding box center [169, 308] width 181 height 509
click at [249, 85] on select "Agrorreina Parcela 27 Agrorreina Parcela 42 [GEOGRAPHIC_DATA] 44 Agrorreina Par…" at bounding box center [169, 76] width 164 height 29
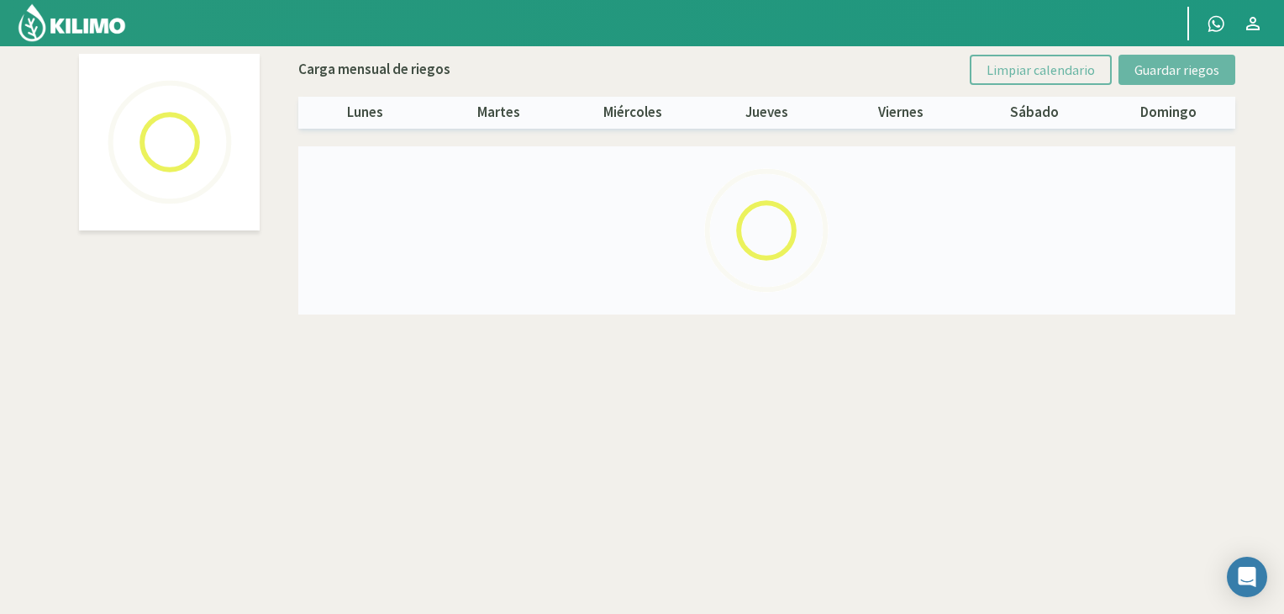
select select "3: Object"
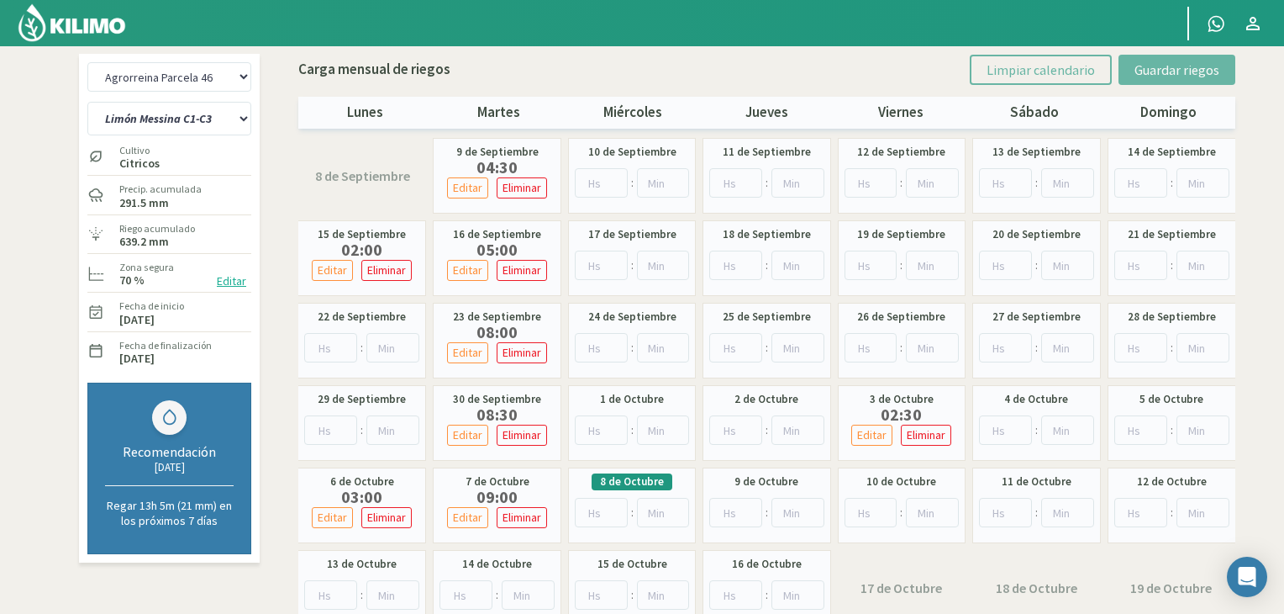
click at [817, 74] on div "Carga mensual de riegos Limpiar calendario Guardar riegos" at bounding box center [766, 70] width 937 height 30
click at [91, 24] on img at bounding box center [72, 23] width 110 height 40
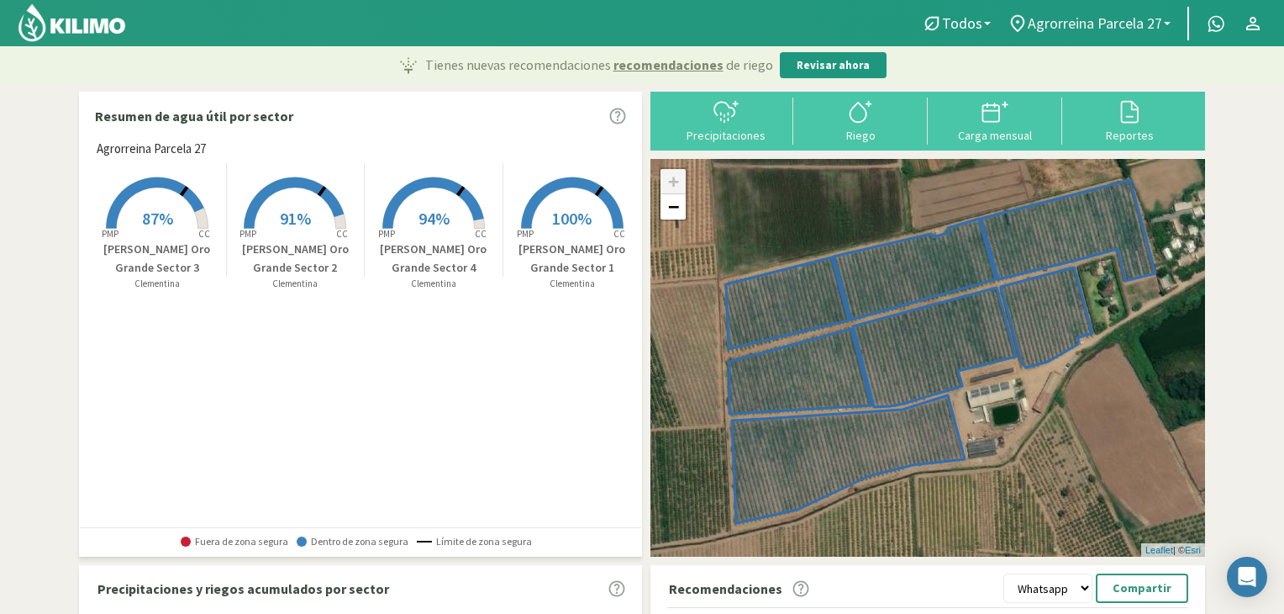
click at [1078, 31] on span "Agrorreina Parcela 27" at bounding box center [1095, 23] width 134 height 18
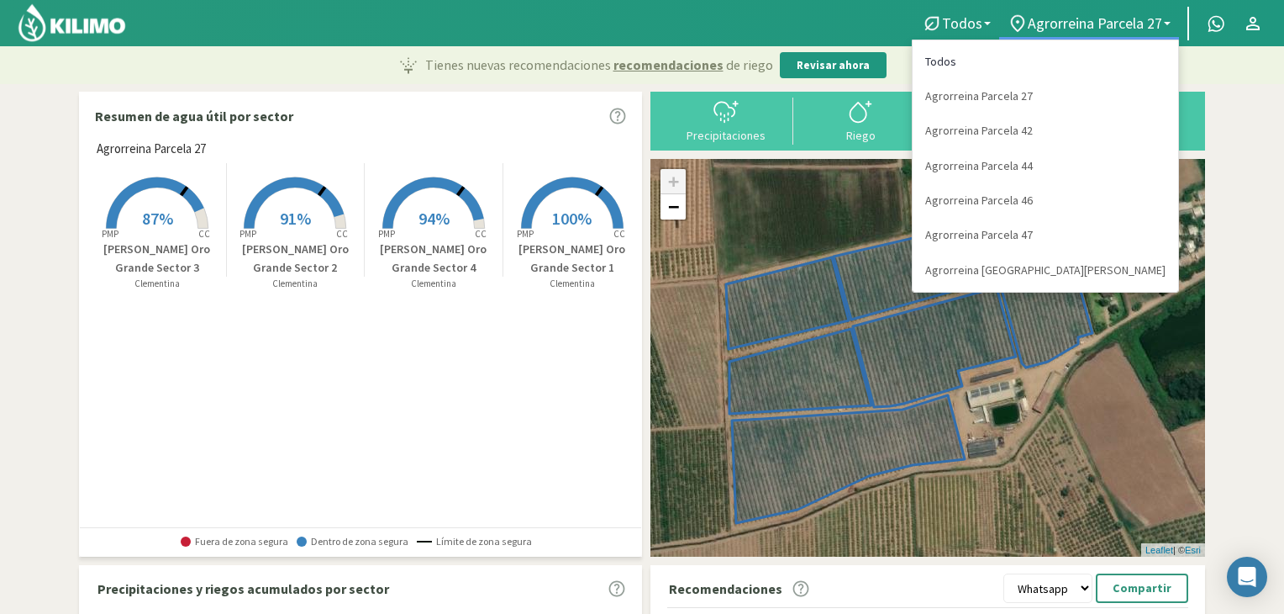
click at [1066, 61] on link "Todos" at bounding box center [1046, 62] width 266 height 34
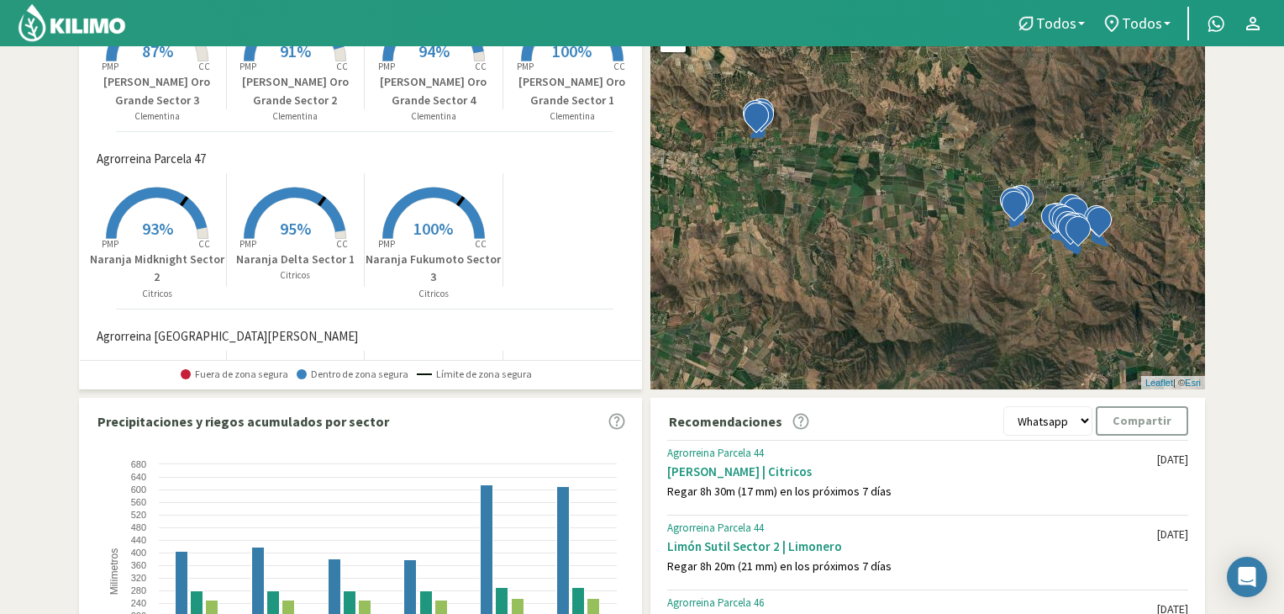
scroll to position [168, 0]
